Goal: Task Accomplishment & Management: Manage account settings

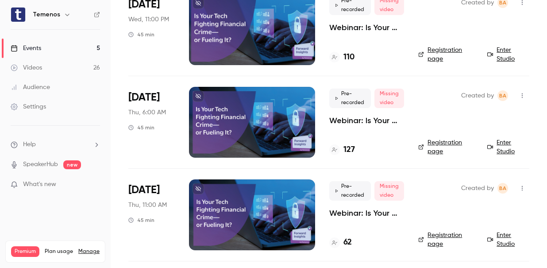
scroll to position [158, 0]
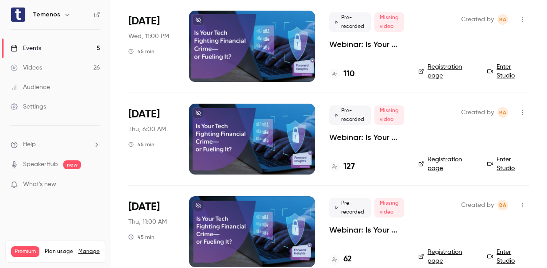
click at [281, 135] on div at bounding box center [252, 139] width 126 height 71
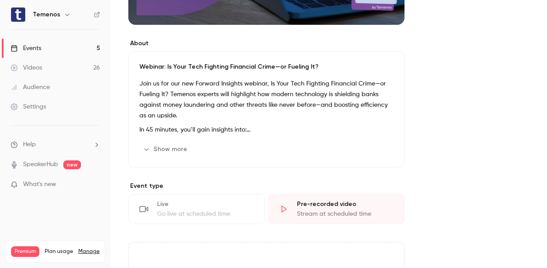
scroll to position [230, 0]
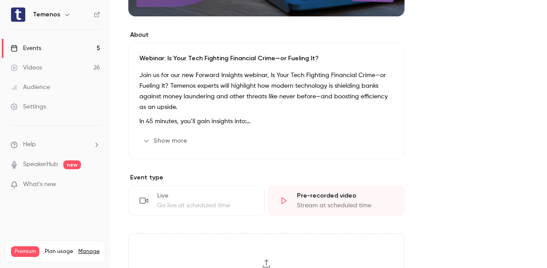
click at [181, 138] on button "Show more" at bounding box center [165, 141] width 53 height 14
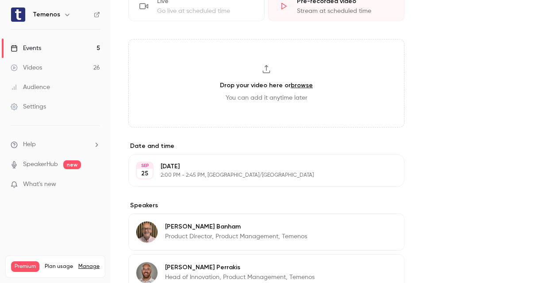
scroll to position [525, 0]
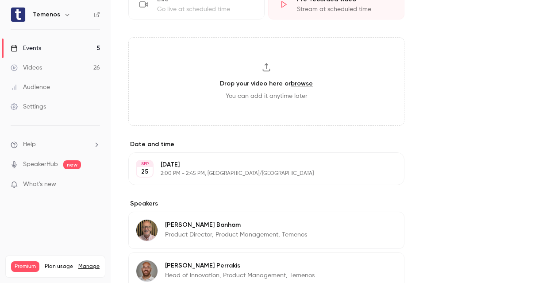
click at [375, 167] on icon "button" at bounding box center [371, 168] width 7 height 7
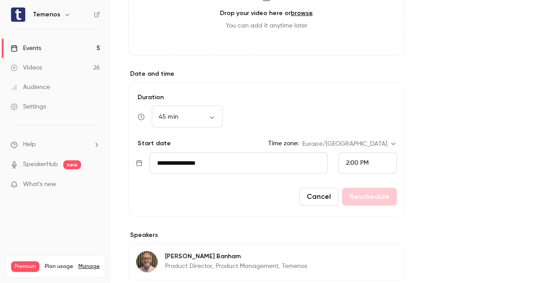
scroll to position [595, 0]
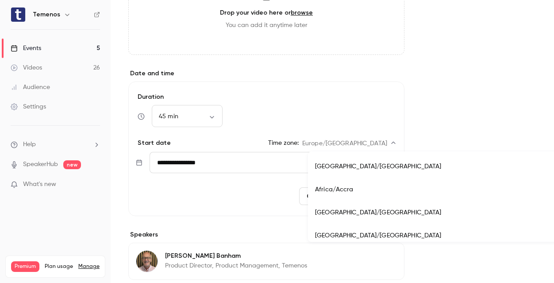
click at [391, 144] on body "Temenos Events 5 Videos 26 Audience Settings Help SpeakerHub new What's new Pre…" at bounding box center [277, 141] width 554 height 283
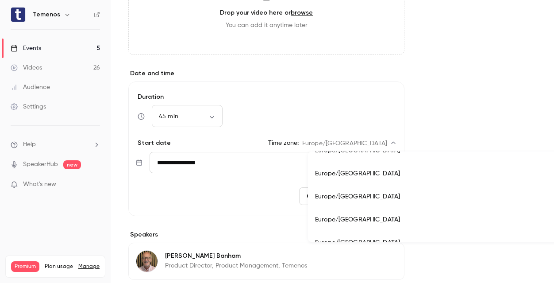
click at [483, 123] on div at bounding box center [277, 141] width 554 height 283
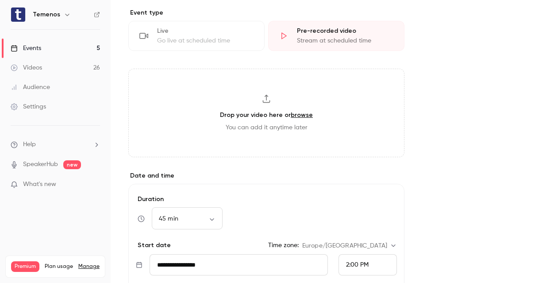
scroll to position [392, 0]
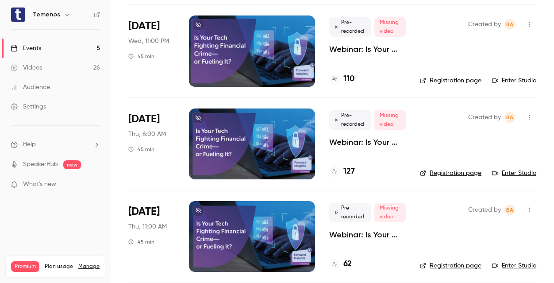
scroll to position [164, 0]
